Goal: Task Accomplishment & Management: Use online tool/utility

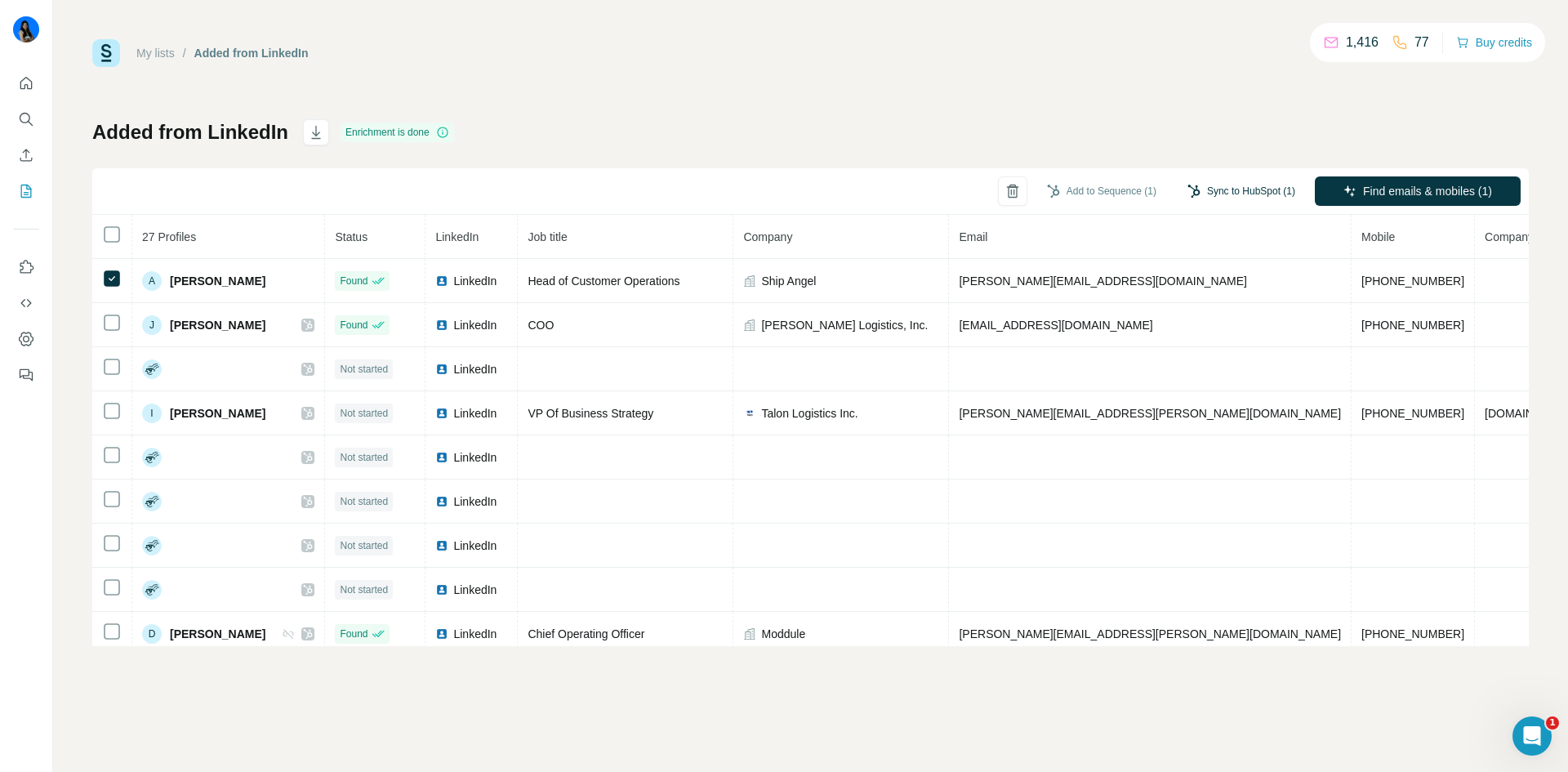
click at [1264, 193] on button "Sync to HubSpot (1)" at bounding box center [1242, 192] width 131 height 25
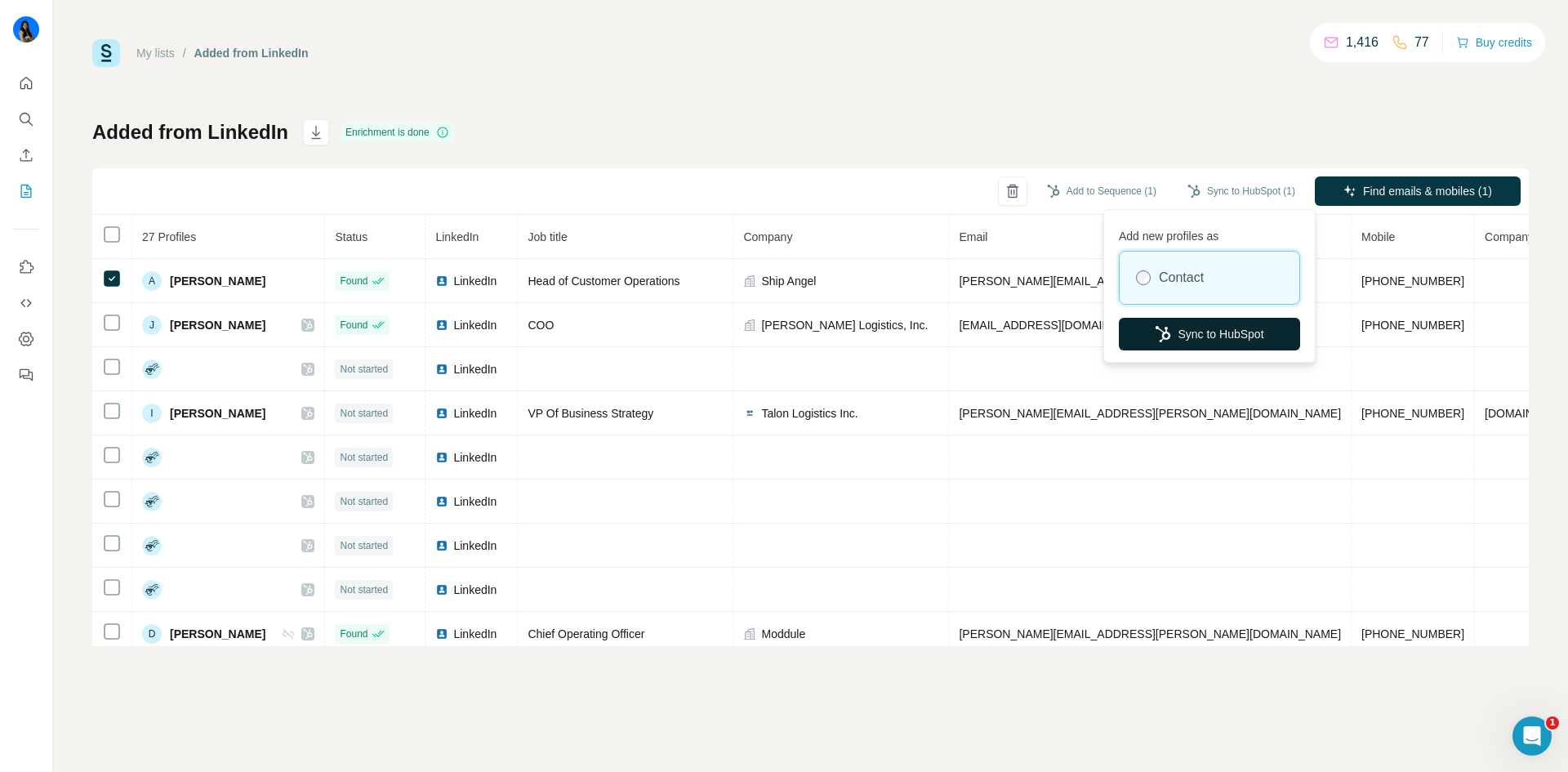
click at [1217, 335] on button "Sync to HubSpot" at bounding box center [1209, 334] width 181 height 32
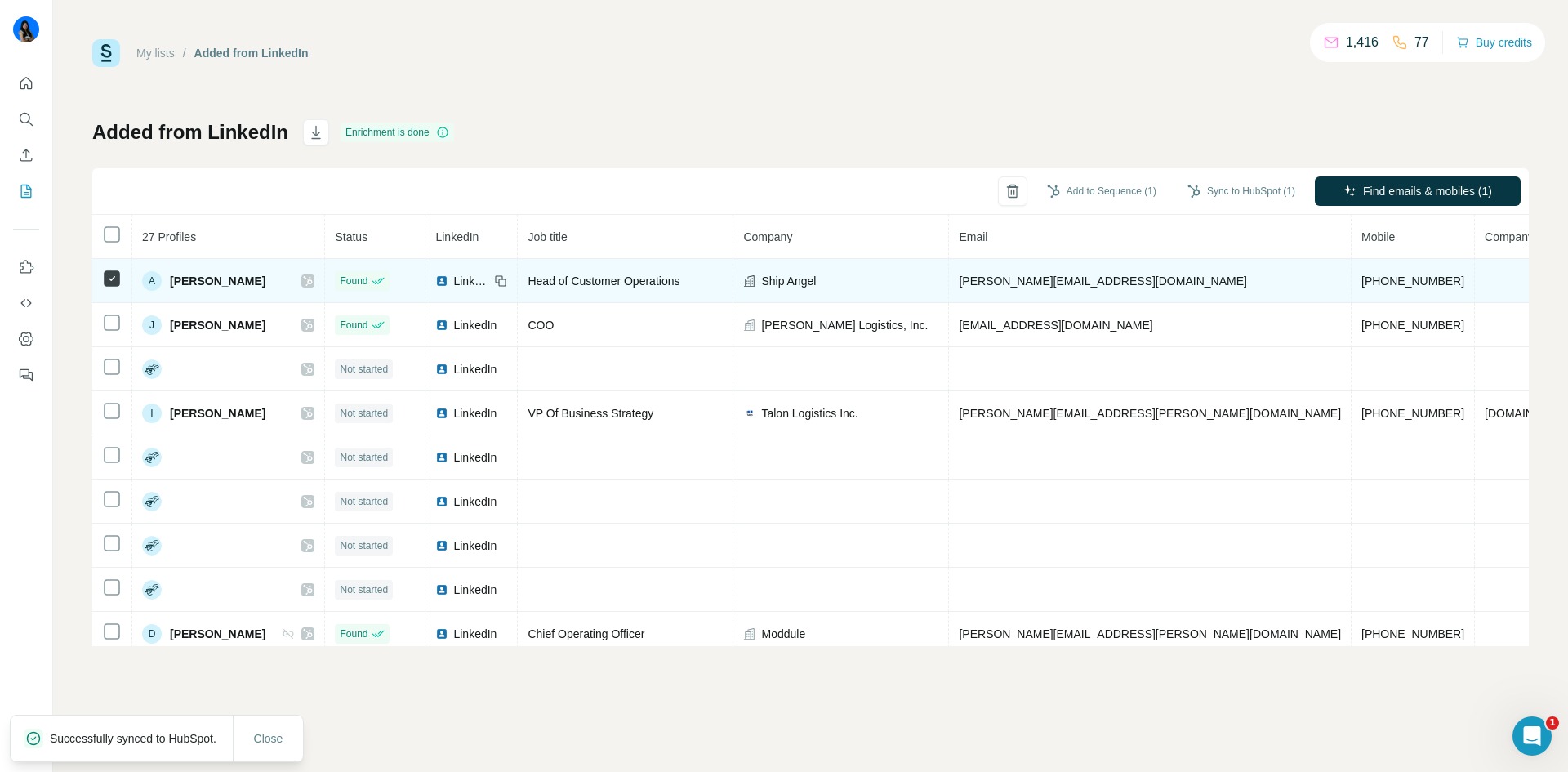
click at [303, 278] on icon at bounding box center [307, 281] width 9 height 9
